Goal: Information Seeking & Learning: Learn about a topic

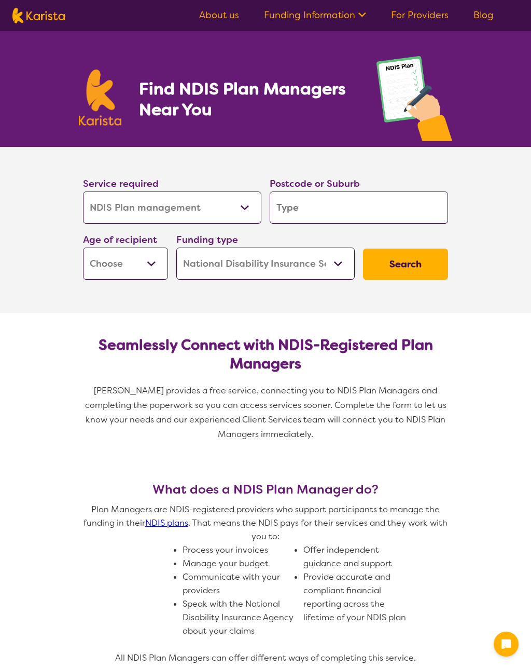
select select "NDIS Plan management"
select select "NDIS"
select select "NDIS Plan management"
select select "NDIS"
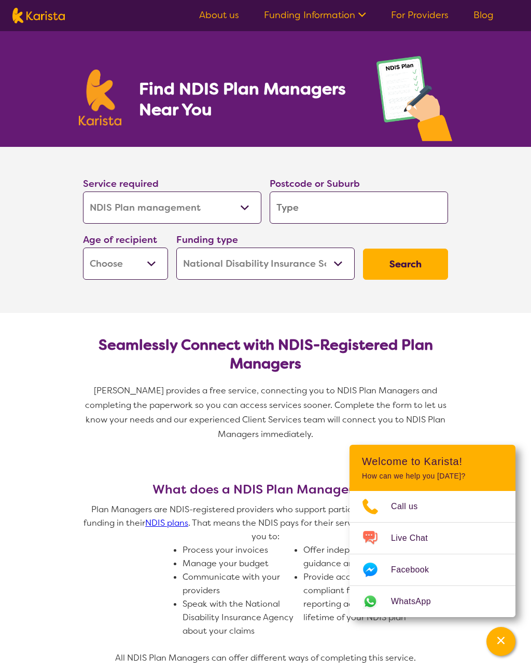
click at [297, 201] on input "search" at bounding box center [359, 207] width 178 height 32
type input "2"
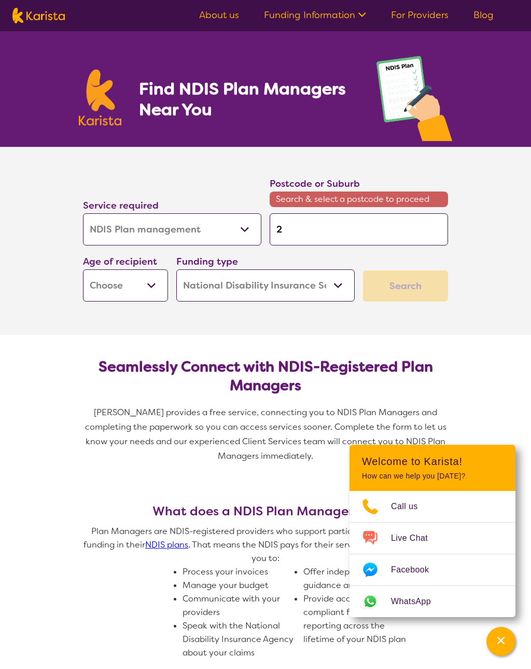
type input "23"
type input "232"
type input "2324"
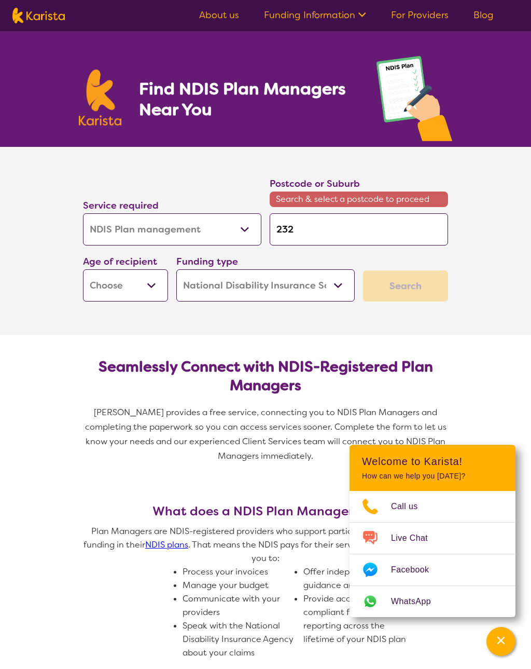
type input "2324"
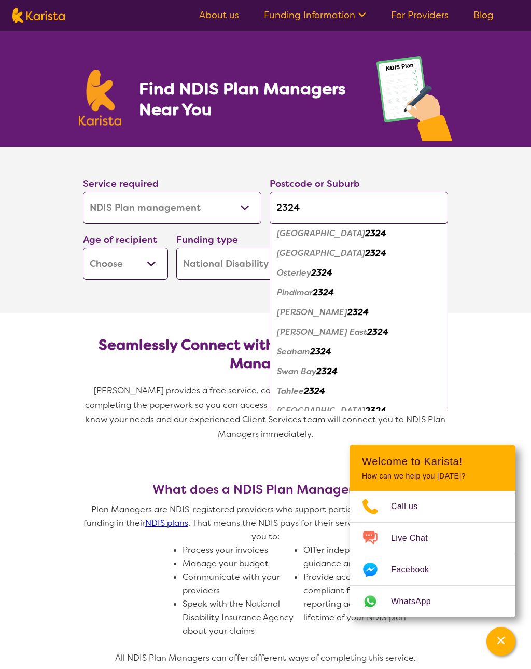
scroll to position [246, 0]
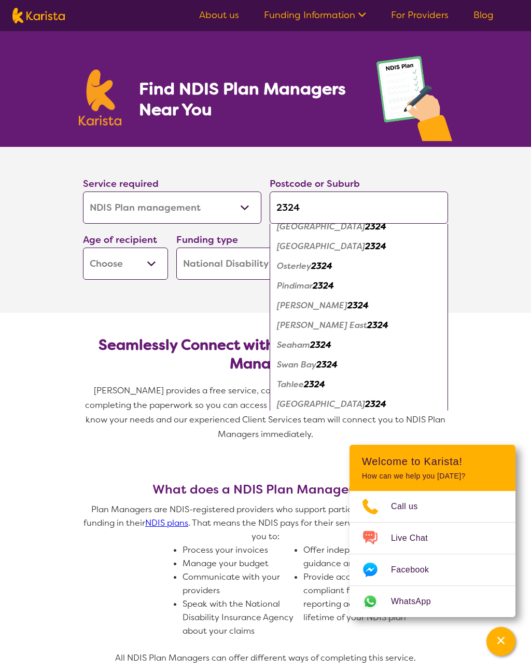
type input "2324"
click at [354, 305] on em "2324" at bounding box center [358, 305] width 21 height 11
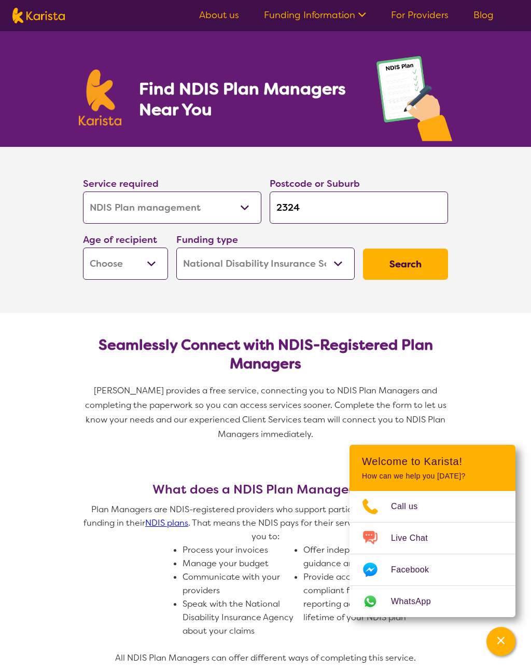
click at [147, 264] on select "Early Childhood - 0 to 9 Child - 10 to 11 Adolescent - 12 to 17 Adult - 18 to 6…" at bounding box center [125, 263] width 85 height 32
select select "AD"
click at [410, 259] on button "Search" at bounding box center [405, 264] width 85 height 31
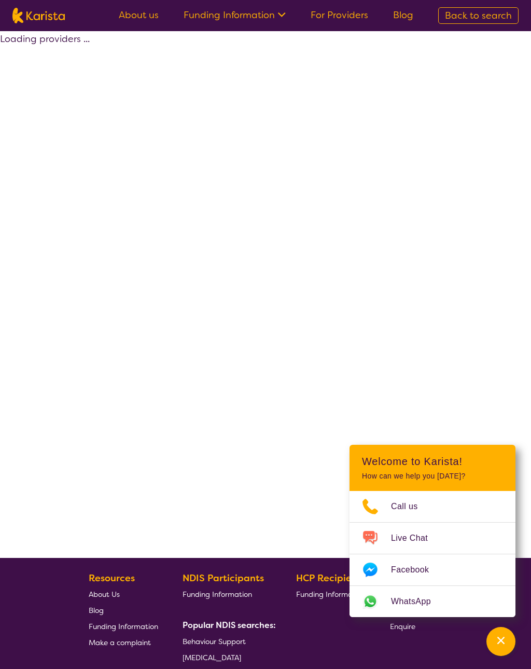
select select "by_score"
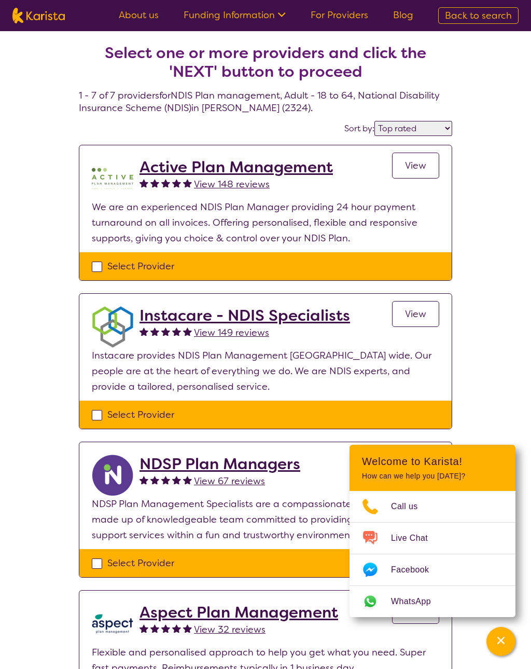
select select "NDIS Plan management"
select select "AD"
select select "NDIS"
select select "NDIS Plan management"
select select "AD"
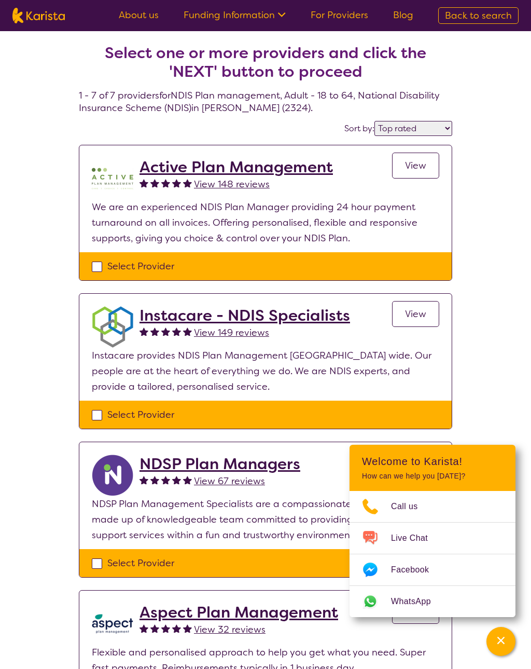
select select "NDIS"
